Goal: Information Seeking & Learning: Learn about a topic

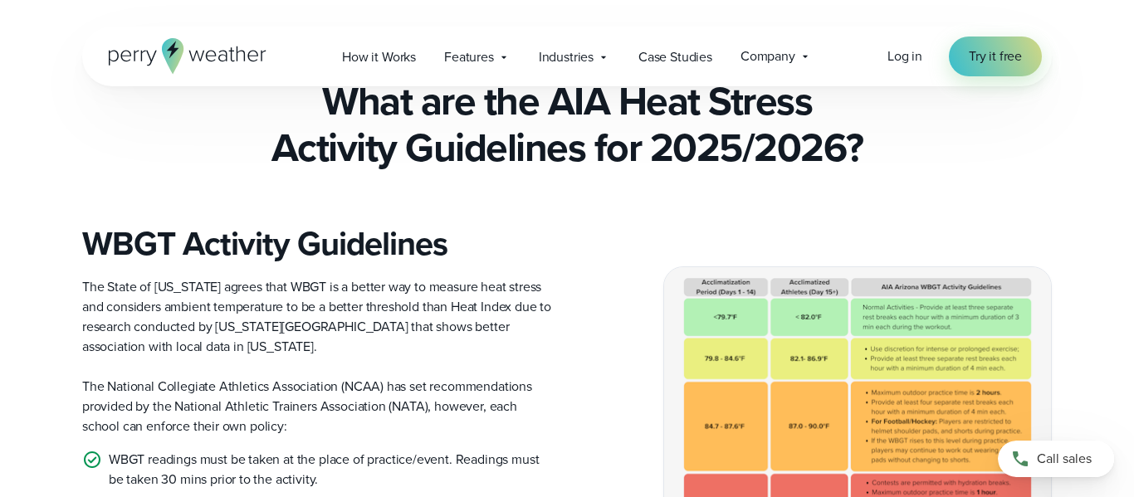
scroll to position [545, 0]
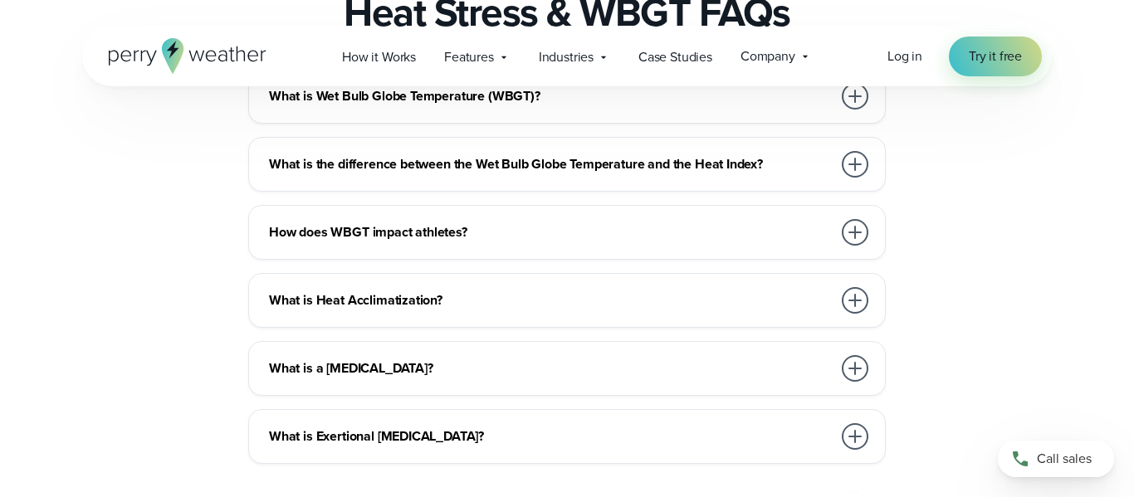
scroll to position [3073, 0]
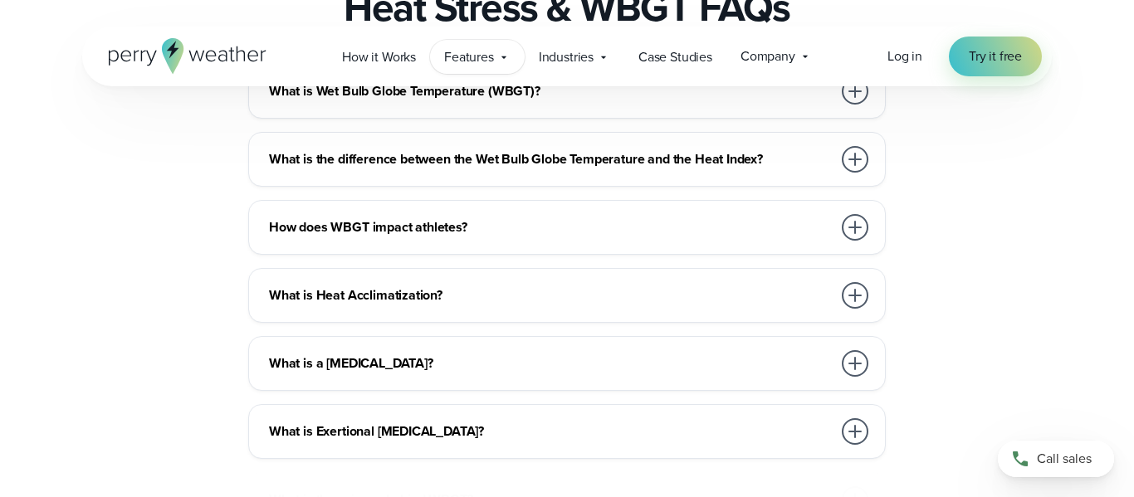
click at [486, 69] on div "Features Explore All Features Explore Perry Weather's on-site weather hardware …" at bounding box center [477, 57] width 95 height 34
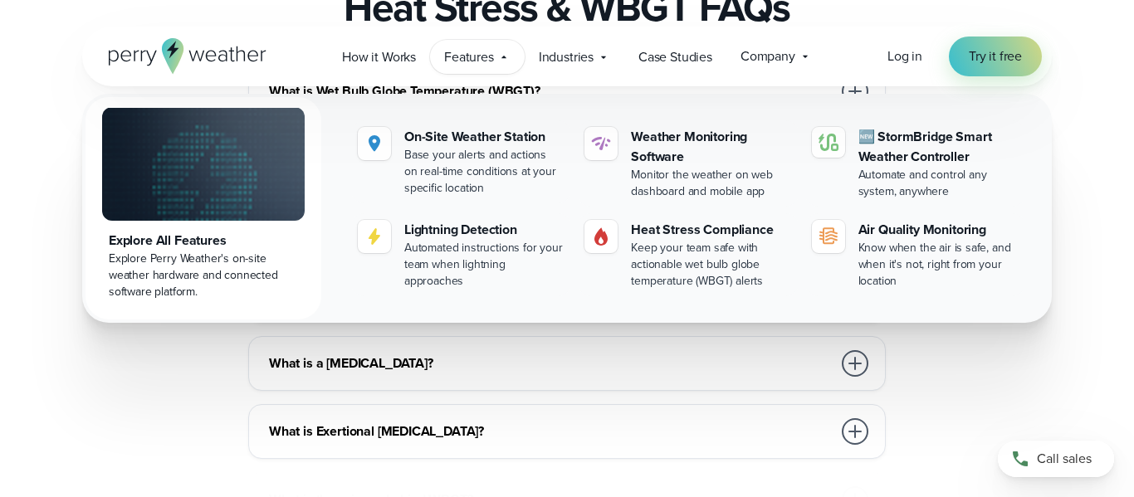
click at [882, 323] on div "What is Heat Acclimatization? Heat acclimatization is your body’s way of adapti…" at bounding box center [567, 295] width 638 height 55
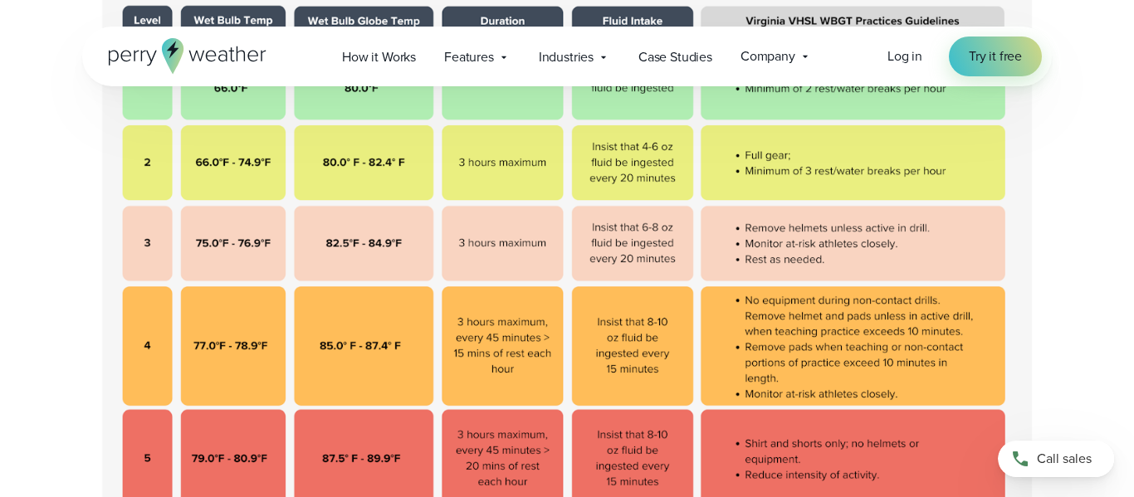
scroll to position [618, 0]
